Goal: Task Accomplishment & Management: Manage account settings

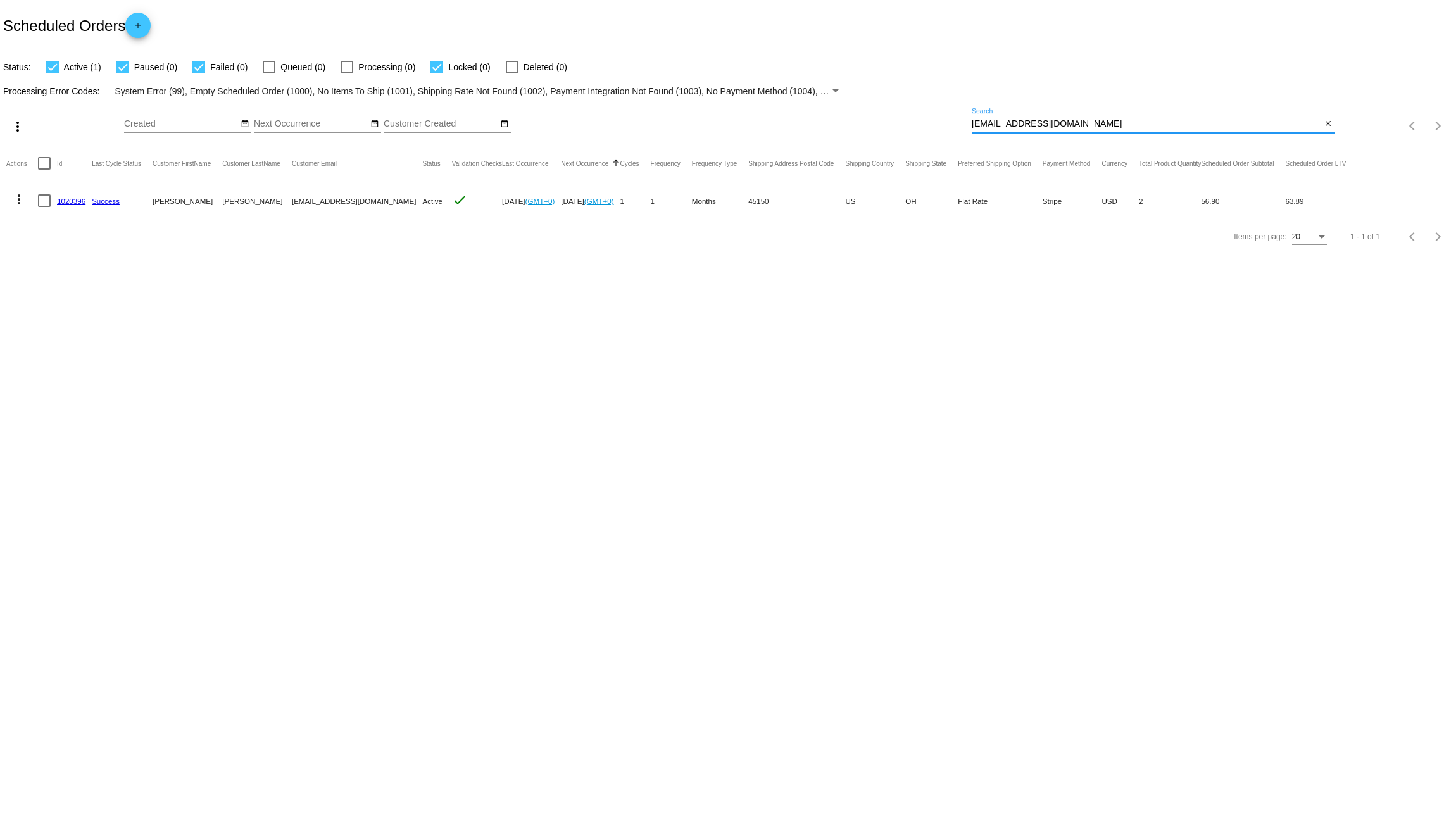
drag, startPoint x: 1100, startPoint y: 125, endPoint x: 788, endPoint y: 116, distance: 312.1
click at [812, 120] on div "more_vert Sep Jan Feb Mar Apr 1" at bounding box center [728, 122] width 1456 height 45
paste input "[EMAIL_ADDRESS][DOMAIN_NAME]"
type input "[EMAIL_ADDRESS][DOMAIN_NAME]"
click at [76, 198] on link "834313" at bounding box center [70, 200] width 25 height 8
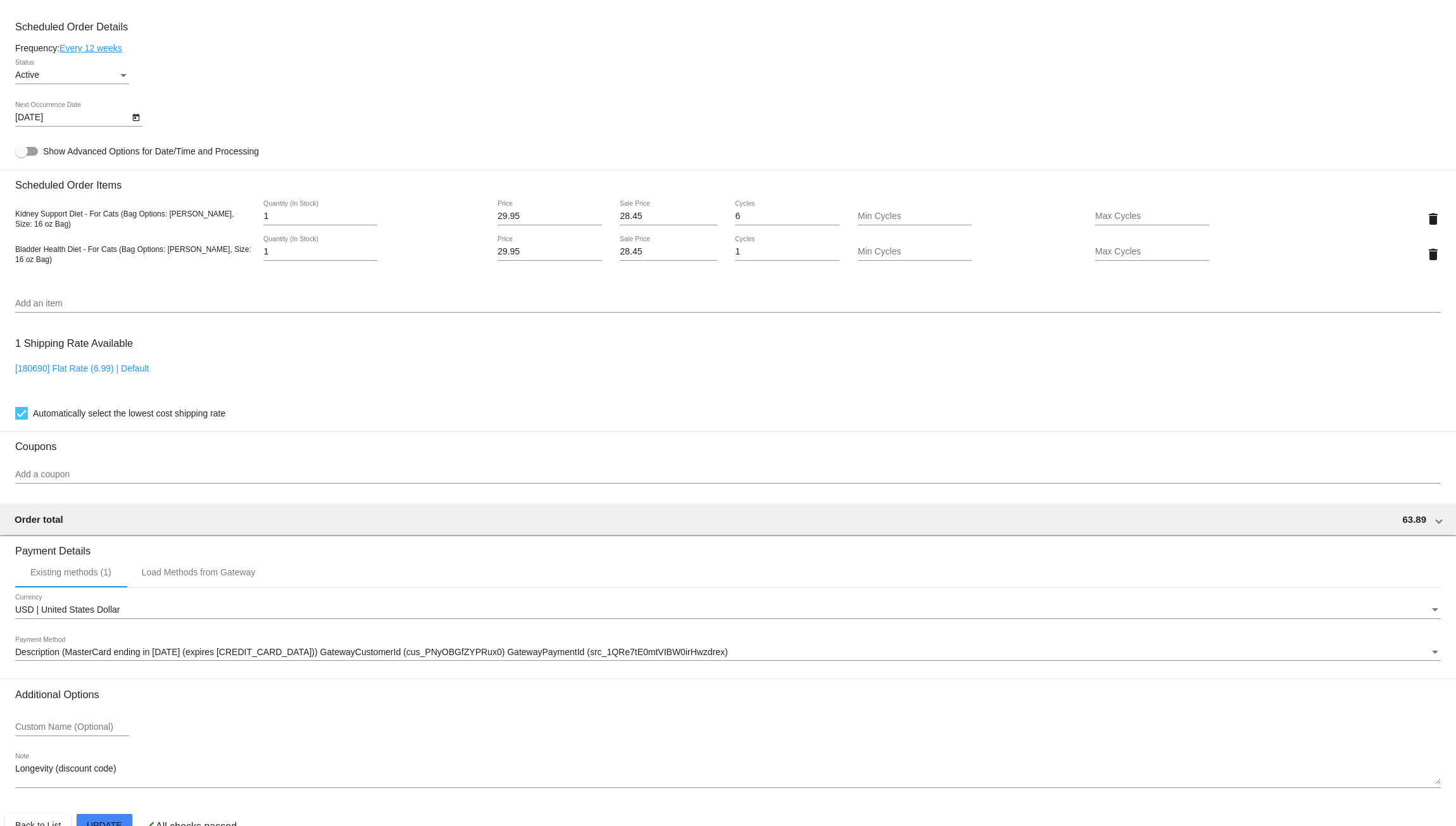
scroll to position [752, 0]
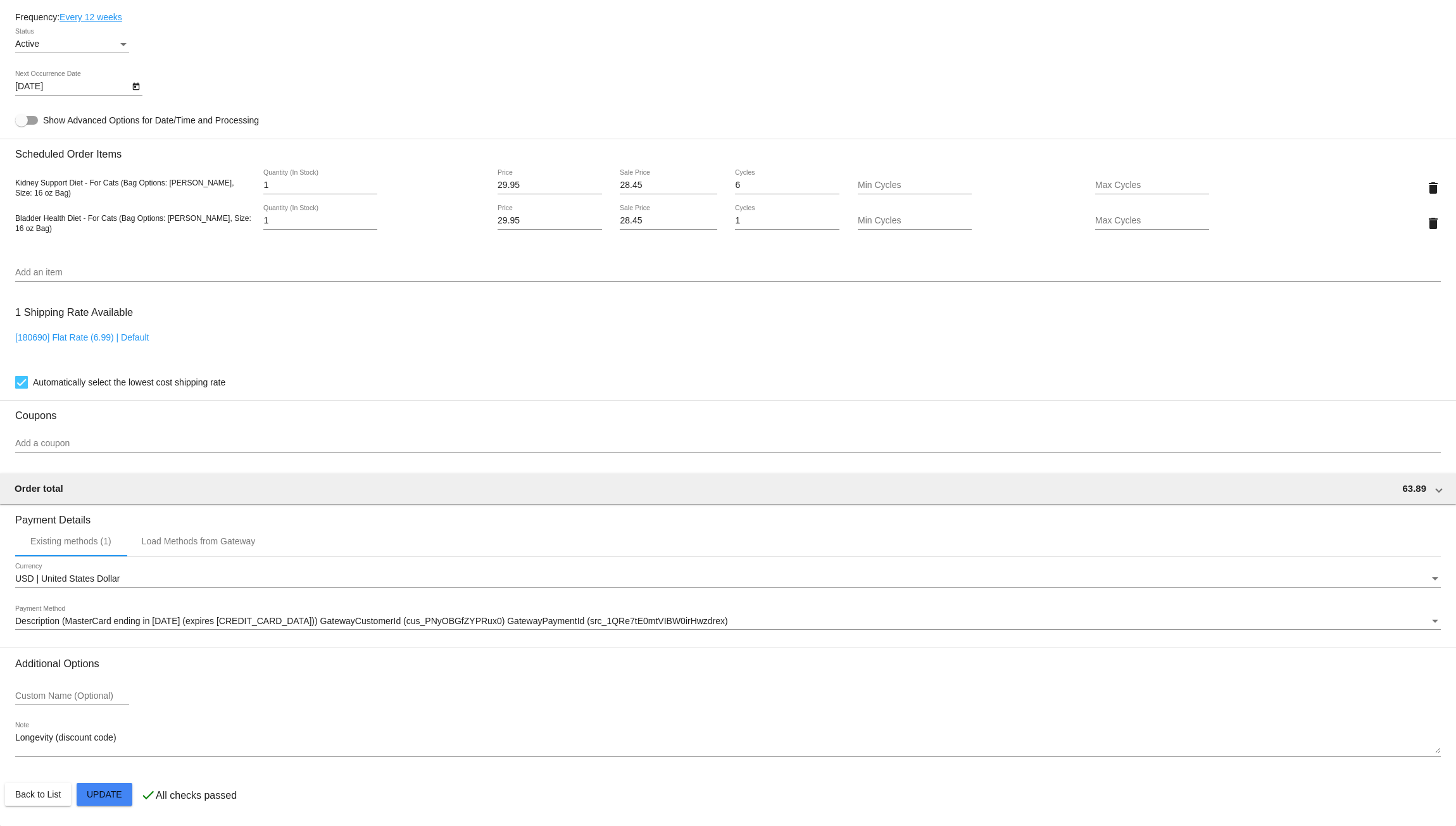
click at [96, 446] on input "Add a coupon" at bounding box center [728, 444] width 1426 height 10
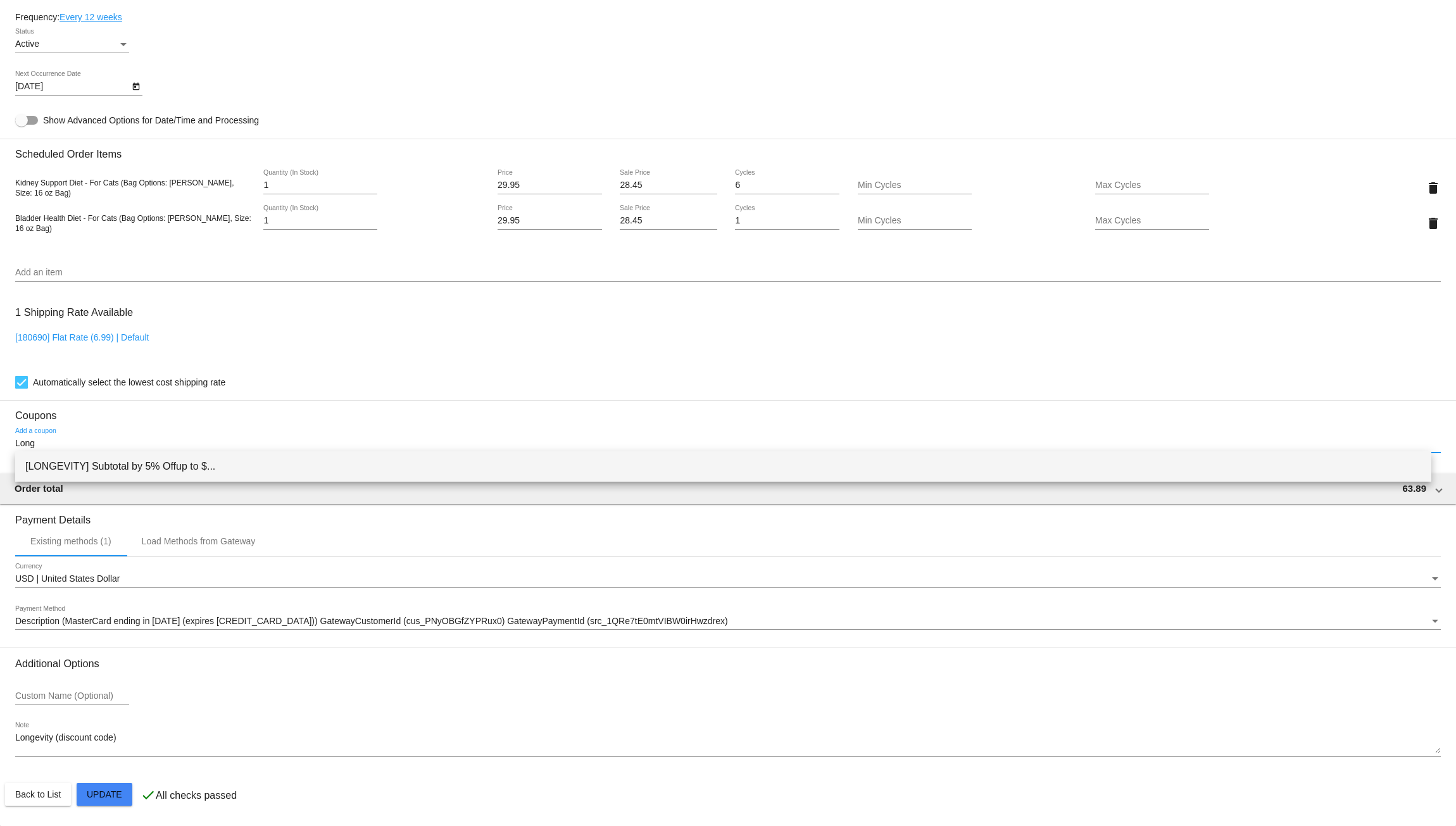
type input "Long"
click at [151, 468] on span "[LONGEVITY] Subtotal by 5% Offup to $..." at bounding box center [723, 466] width 1396 height 31
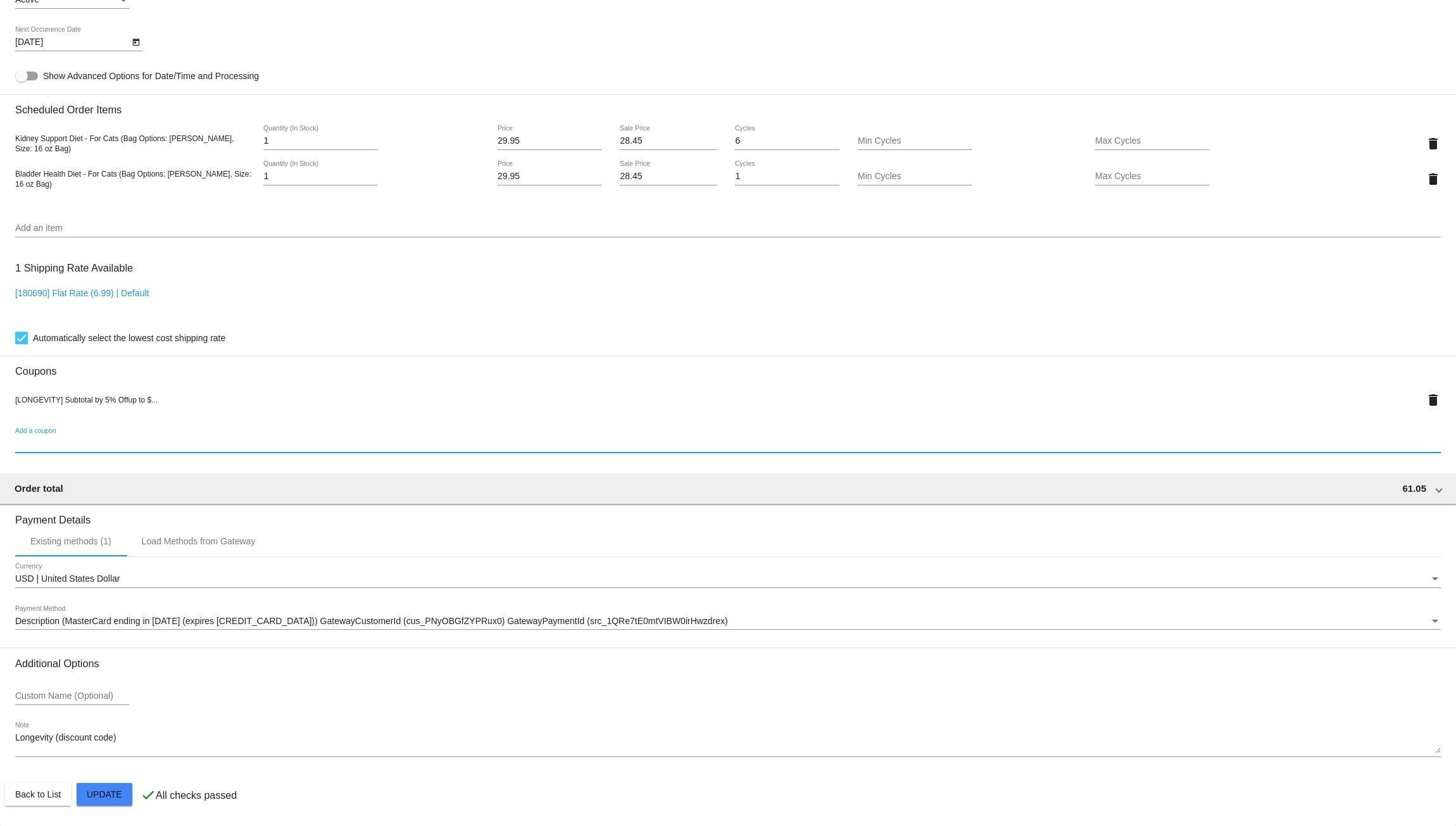
scroll to position [797, 0]
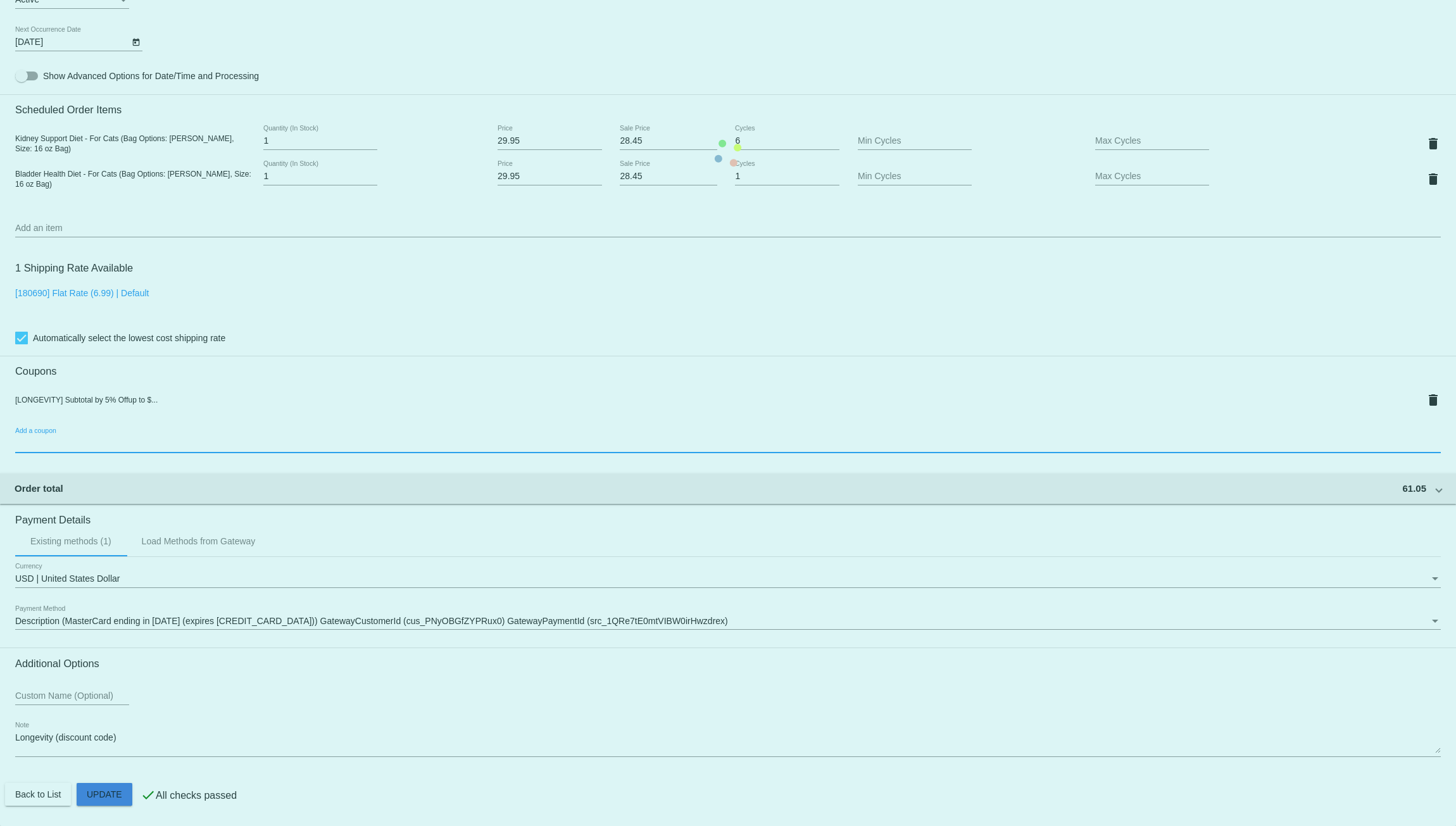
click at [105, 796] on mat-card "Customer 4220106: David Polo davidpolo@verizon.net Customer Shipping Enter Ship…" at bounding box center [728, 153] width 1456 height 1345
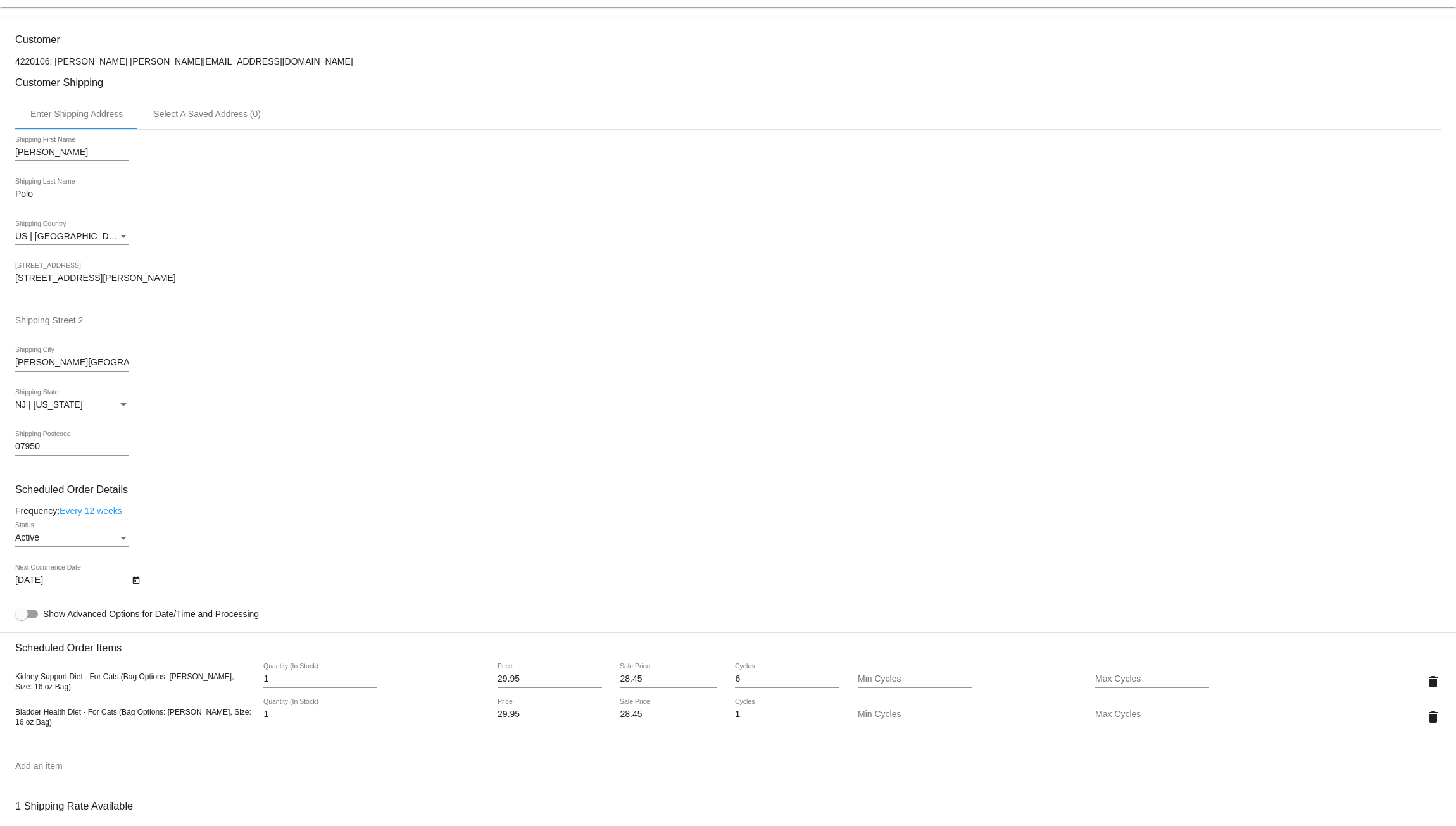
scroll to position [248, 0]
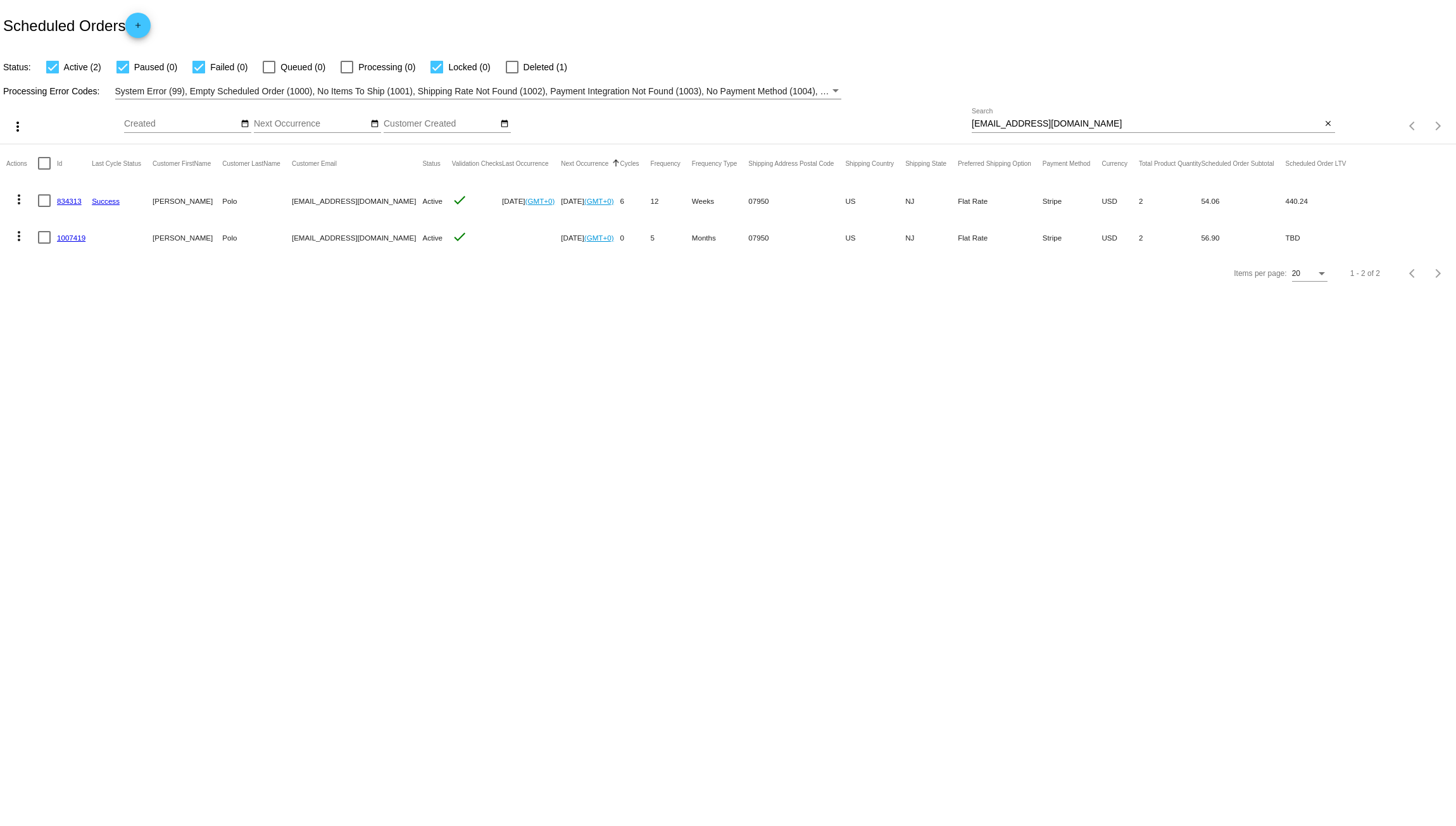
click at [72, 236] on link "1007419" at bounding box center [72, 238] width 29 height 8
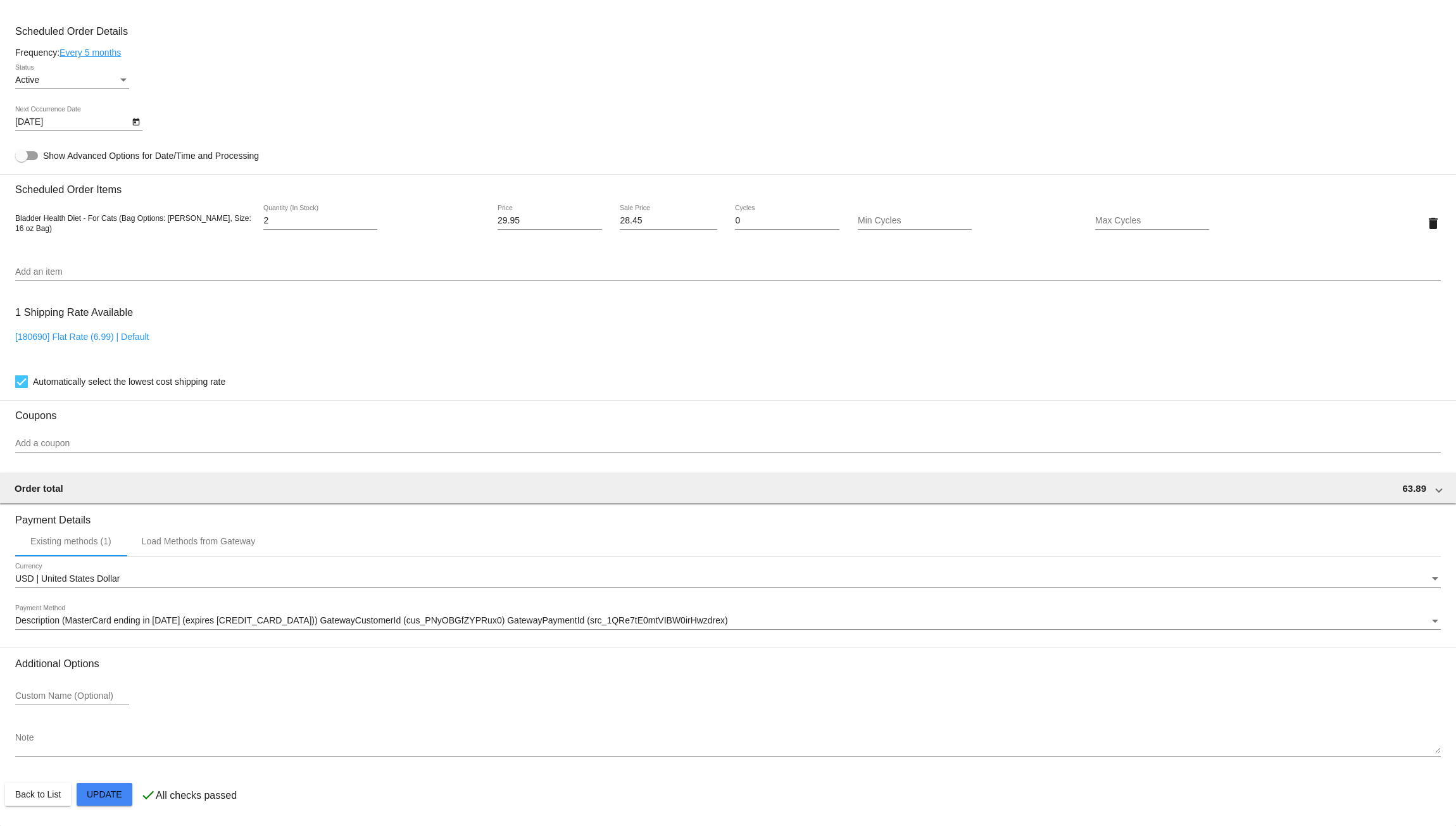
scroll to position [602, 0]
click at [83, 446] on input "Add a coupon" at bounding box center [728, 444] width 1426 height 10
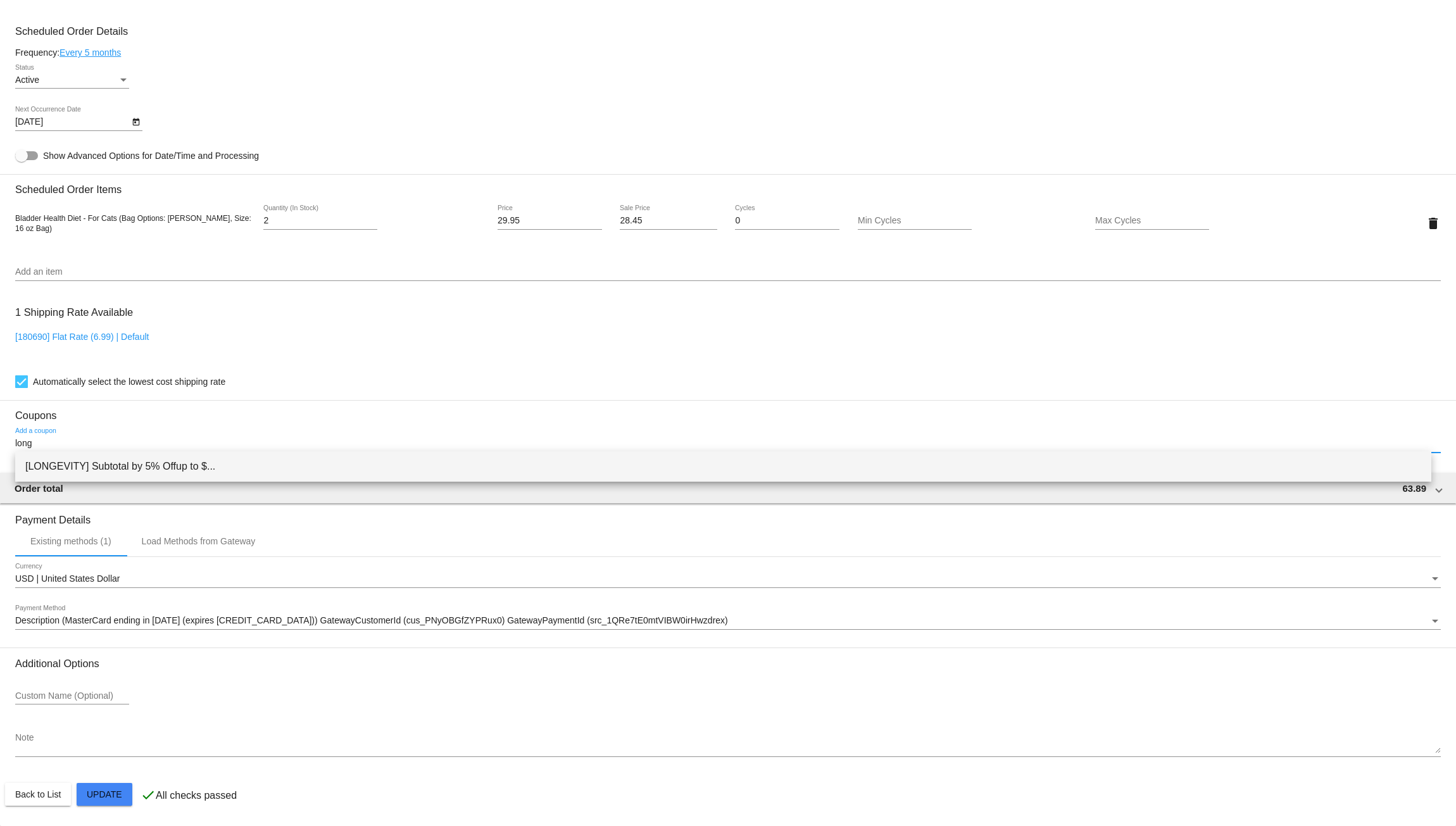
type input "long"
click at [103, 463] on span "[LONGEVITY] Subtotal by 5% Offup to $..." at bounding box center [723, 466] width 1396 height 31
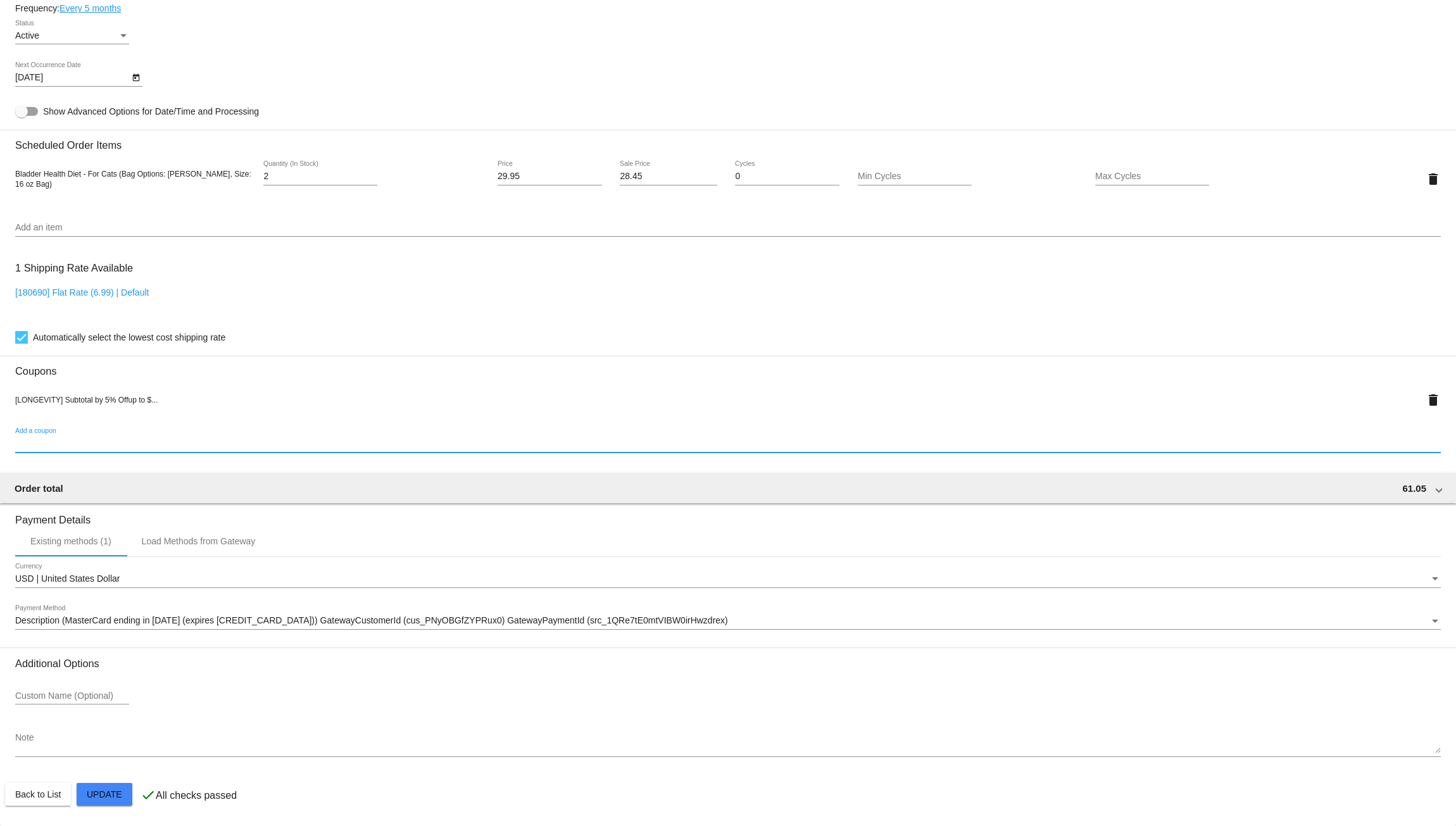
scroll to position [646, 0]
click at [103, 796] on mat-card "Customer 4220106: [PERSON_NAME] [PERSON_NAME][EMAIL_ADDRESS][DOMAIN_NAME] Custo…" at bounding box center [728, 171] width 1456 height 1310
